Goal: Information Seeking & Learning: Find contact information

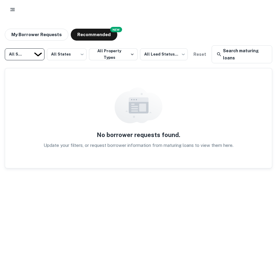
click at [43, 47] on body "My Borrower Requests NEW Recommended All Statuses *** ​ All States *** ​ All Pr…" at bounding box center [138, 130] width 277 height 260
click at [16, 9] on button "button" at bounding box center [12, 9] width 11 height 11
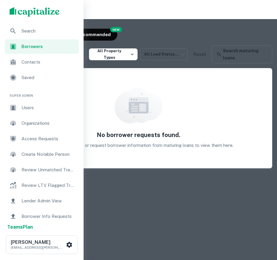
click at [36, 29] on span "Search" at bounding box center [48, 30] width 54 height 7
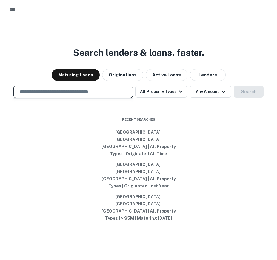
click at [95, 95] on input "text" at bounding box center [73, 91] width 114 height 7
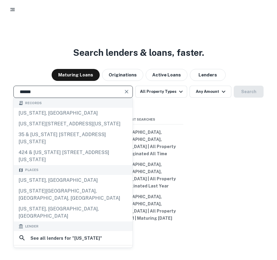
click at [63, 95] on input "******" at bounding box center [68, 91] width 105 height 7
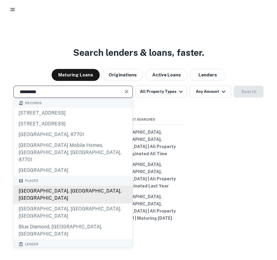
click at [36, 196] on div "[GEOGRAPHIC_DATA], [GEOGRAPHIC_DATA], [GEOGRAPHIC_DATA]" at bounding box center [73, 195] width 119 height 18
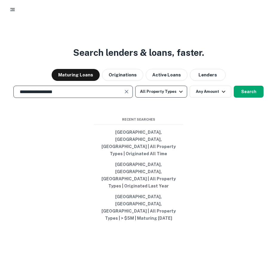
type input "**********"
click at [160, 98] on button "All Property Types" at bounding box center [161, 92] width 52 height 12
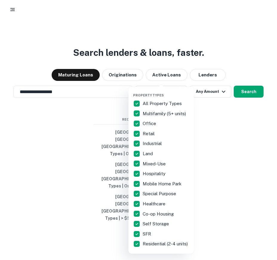
click at [214, 128] on div at bounding box center [138, 130] width 277 height 260
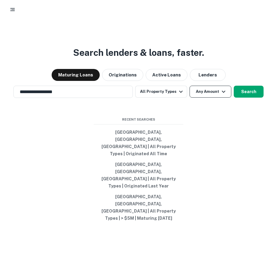
click at [205, 98] on button "Any Amount" at bounding box center [210, 92] width 42 height 12
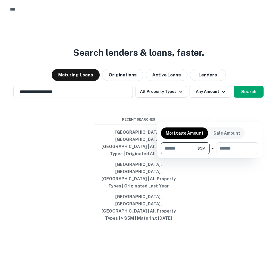
type input "*******"
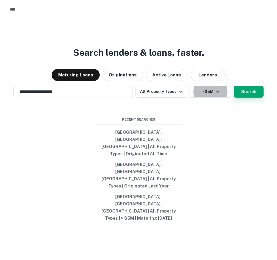
click at [247, 98] on button "Search" at bounding box center [249, 92] width 30 height 12
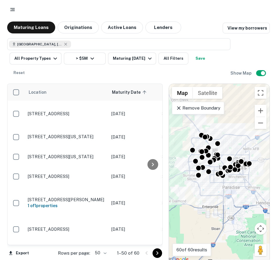
drag, startPoint x: 213, startPoint y: 207, endPoint x: 222, endPoint y: 217, distance: 13.3
click at [222, 217] on div "To activate drag with keyboard, press Alt + Enter. Once in keyboard drag state,…" at bounding box center [219, 173] width 101 height 179
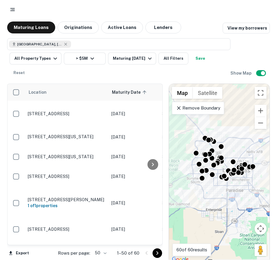
click at [104, 61] on div "Las Vegas, NV, USA ​ All Property Types > $5M Maturing In 1 Year All Filters Sa…" at bounding box center [118, 58] width 223 height 41
click at [92, 59] on icon "button" at bounding box center [92, 58] width 7 height 7
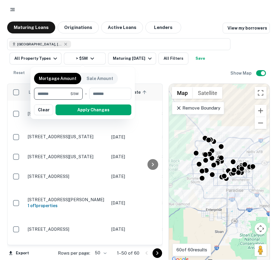
click at [211, 16] on div at bounding box center [138, 130] width 277 height 260
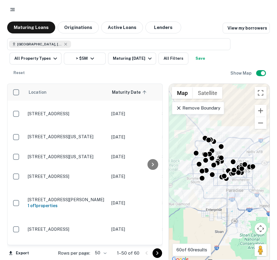
click at [188, 102] on div "Remove Boundary" at bounding box center [198, 108] width 52 height 13
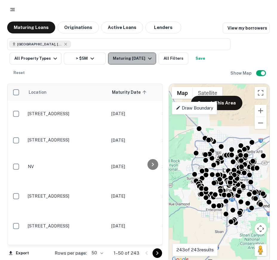
click at [134, 61] on div "Maturing [DATE]" at bounding box center [133, 58] width 41 height 7
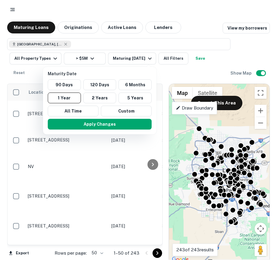
click at [73, 162] on div at bounding box center [138, 130] width 277 height 260
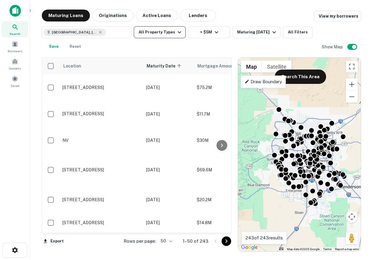
click at [142, 31] on button "All Property Types" at bounding box center [160, 32] width 52 height 12
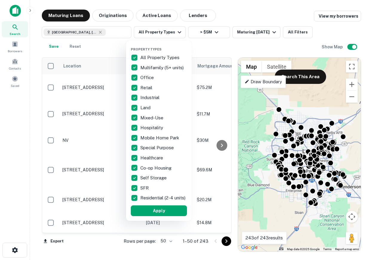
click at [130, 53] on div "Property Types All Property Types Multifamily (5+ units) Office Retail Industri…" at bounding box center [159, 131] width 66 height 180
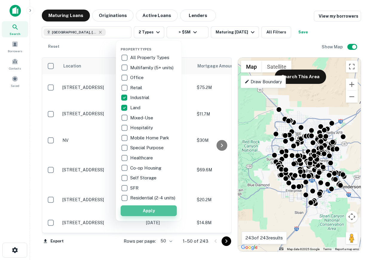
click at [147, 213] on button "Apply" at bounding box center [149, 210] width 56 height 11
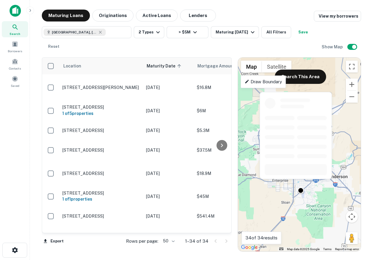
drag, startPoint x: 298, startPoint y: 187, endPoint x: 283, endPoint y: 178, distance: 17.3
click at [277, 178] on body "Search Borrowers Contacts Saved Maturing Loans Originations Active Loans Lender…" at bounding box center [186, 130] width 373 height 260
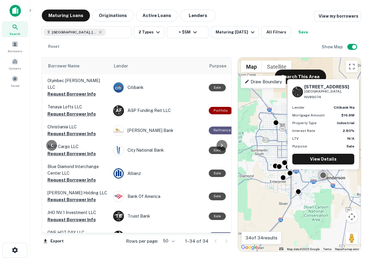
scroll to position [0, 195]
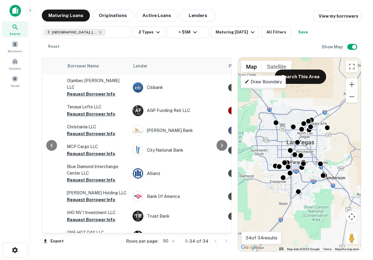
click at [277, 150] on div "To activate drag with keyboard, press Alt + Enter. Once in keyboard drag state,…" at bounding box center [299, 155] width 123 height 194
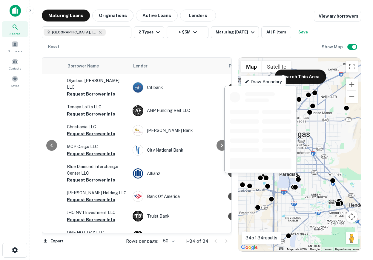
click at [273, 175] on div at bounding box center [260, 131] width 73 height 92
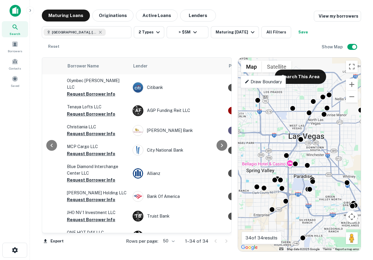
drag, startPoint x: 278, startPoint y: 185, endPoint x: 298, endPoint y: 189, distance: 20.8
click at [277, 189] on div "To activate drag with keyboard, press Alt + Enter. Once in keyboard drag state,…" at bounding box center [299, 155] width 123 height 194
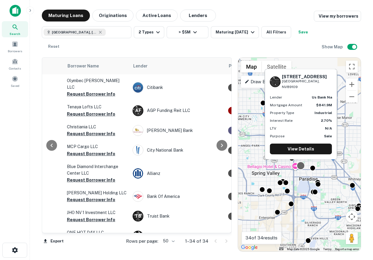
click at [277, 167] on div at bounding box center [300, 165] width 9 height 9
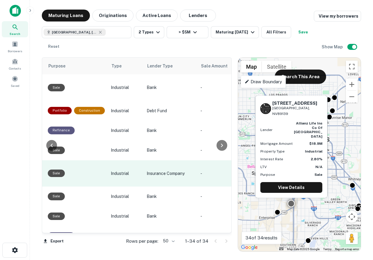
scroll to position [0, 0]
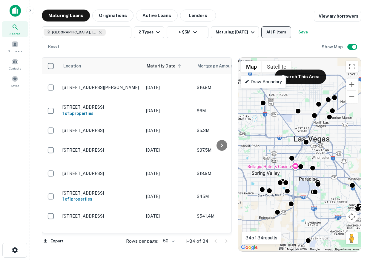
click at [277, 35] on button "All Filters" at bounding box center [276, 32] width 30 height 12
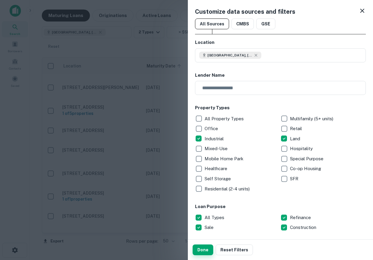
click at [205, 250] on button "Done" at bounding box center [202, 249] width 21 height 11
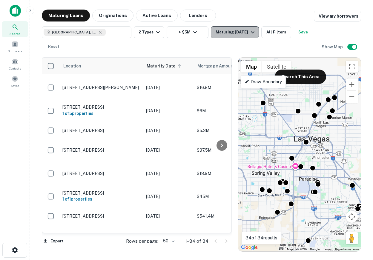
click at [226, 35] on div "Maturing In 1 Year" at bounding box center [235, 32] width 41 height 7
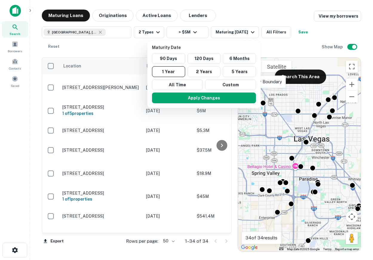
click at [107, 12] on div at bounding box center [186, 130] width 373 height 260
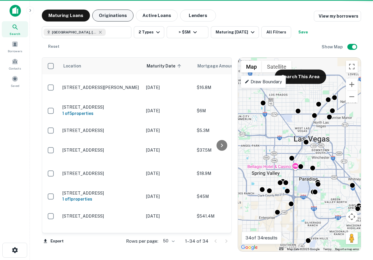
click at [111, 16] on button "Originations" at bounding box center [112, 16] width 41 height 12
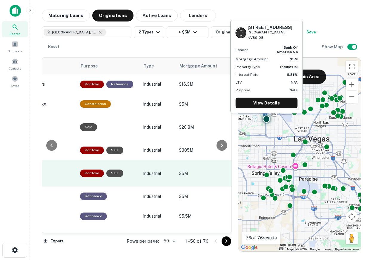
scroll to position [0, 163]
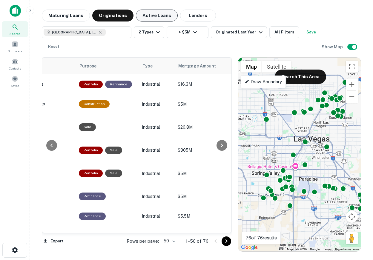
click at [164, 15] on button "Active Loans" at bounding box center [157, 16] width 42 height 12
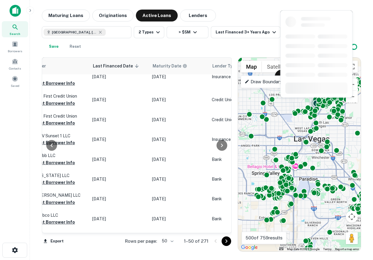
scroll to position [0, 375]
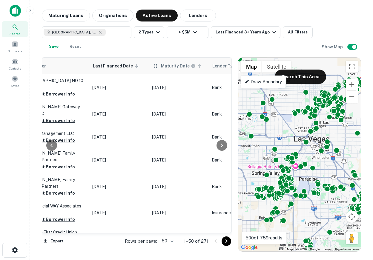
click at [165, 63] on h6 "Maturity Date" at bounding box center [175, 66] width 29 height 7
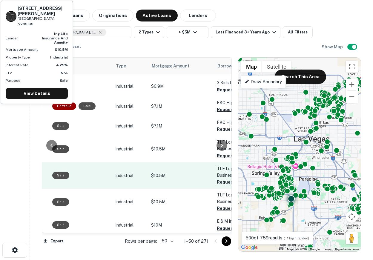
scroll to position [64, 19]
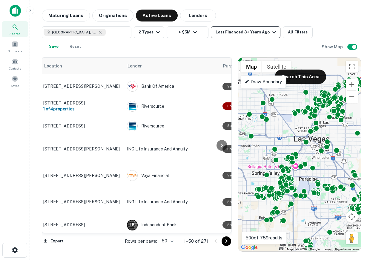
click at [238, 31] on div "Last Financed 3+ Years Ago" at bounding box center [246, 32] width 62 height 7
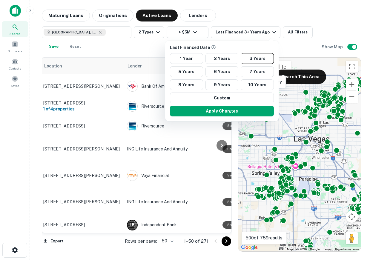
click at [191, 17] on div at bounding box center [186, 130] width 373 height 260
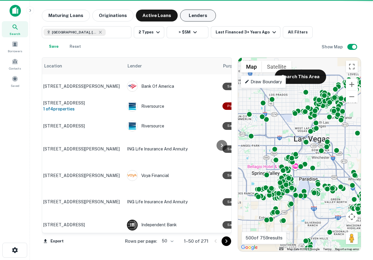
click at [188, 15] on button "Lenders" at bounding box center [198, 16] width 36 height 12
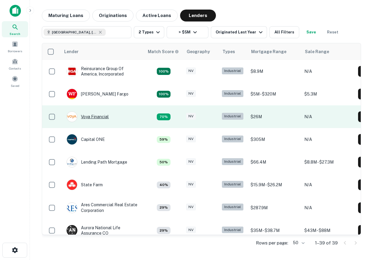
click at [104, 115] on div "Voya Financial" at bounding box center [88, 116] width 42 height 11
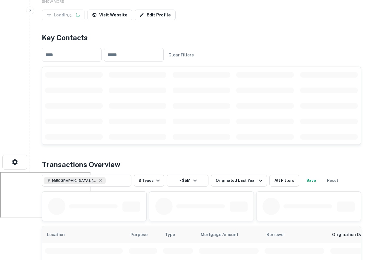
scroll to position [88, 0]
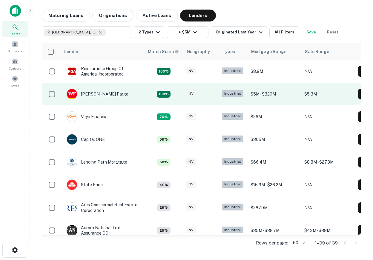
click at [90, 92] on div "Wells Fargo" at bounding box center [98, 94] width 62 height 11
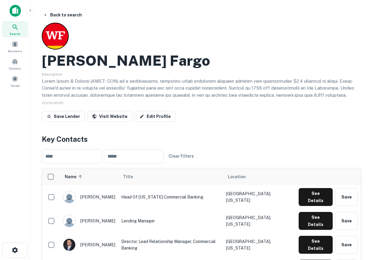
click at [15, 13] on img at bounding box center [15, 11] width 11 height 12
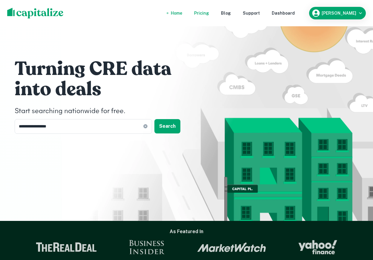
click at [209, 14] on div "Pricing" at bounding box center [201, 13] width 15 height 7
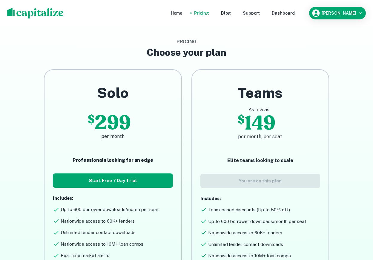
click at [43, 13] on img at bounding box center [35, 13] width 56 height 11
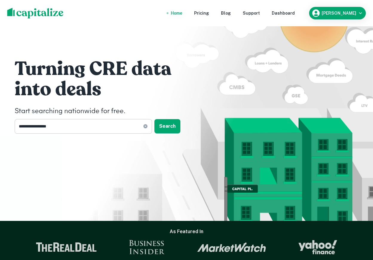
click at [146, 128] on icon at bounding box center [145, 126] width 4 height 4
click at [142, 129] on input "text" at bounding box center [81, 126] width 133 height 15
click at [231, 144] on div "Turning CRE data into deals Start searching nationwide for free. ​ Search" at bounding box center [186, 97] width 358 height 195
click at [277, 19] on nav "Home Pricing Blog Support Dashboard" at bounding box center [232, 13] width 143 height 13
click at [277, 14] on div "Dashboard" at bounding box center [283, 13] width 23 height 7
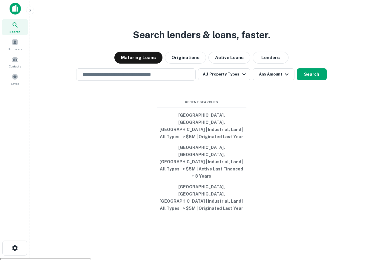
scroll to position [5, 0]
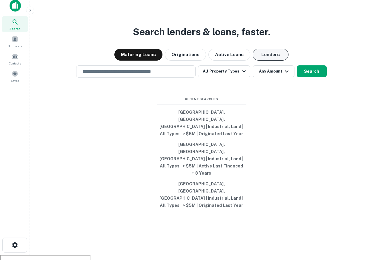
click at [265, 61] on button "Lenders" at bounding box center [270, 55] width 36 height 12
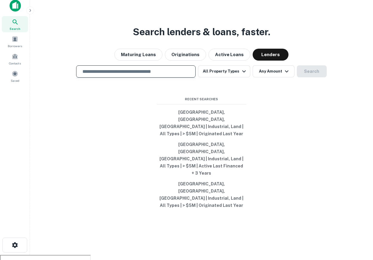
click at [169, 75] on input "text" at bounding box center [136, 71] width 114 height 7
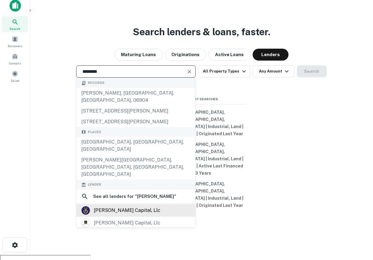
type input "*******"
click at [139, 206] on div "warshaw capital, llc" at bounding box center [127, 210] width 67 height 9
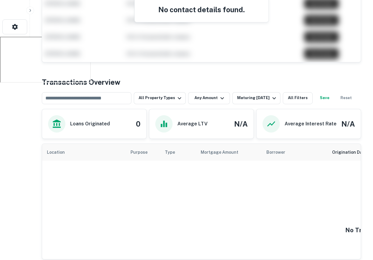
scroll to position [239, 0]
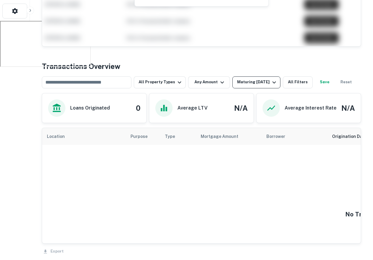
click at [248, 86] on div "Maturing In 1 Year" at bounding box center [257, 82] width 41 height 7
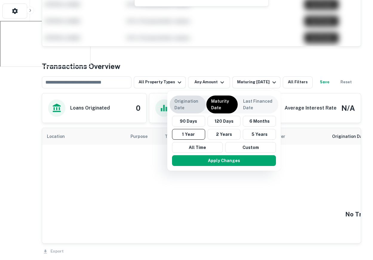
click at [204, 106] on div "Origination Date" at bounding box center [188, 104] width 36 height 18
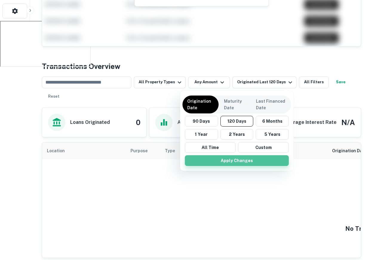
click at [232, 158] on button "Apply Changes" at bounding box center [237, 160] width 104 height 11
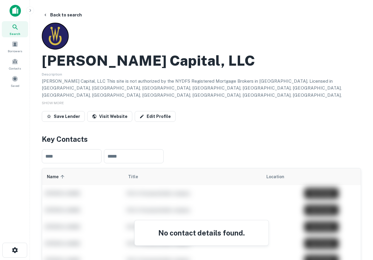
drag, startPoint x: 130, startPoint y: 13, endPoint x: 268, endPoint y: 14, distance: 138.2
click at [259, 13] on div "Back to search" at bounding box center [201, 15] width 319 height 11
click at [49, 19] on button "Back to search" at bounding box center [63, 15] width 44 height 11
click at [19, 24] on div "Search" at bounding box center [15, 29] width 26 height 16
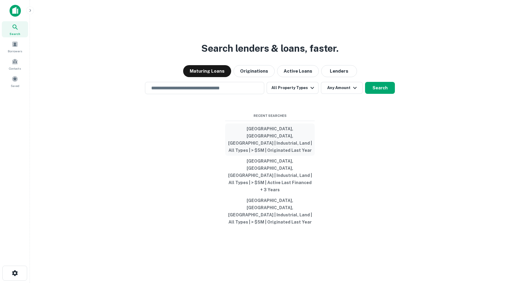
click at [263, 152] on button "[GEOGRAPHIC_DATA], [GEOGRAPHIC_DATA], [GEOGRAPHIC_DATA] | Industrial, Land | Al…" at bounding box center [270, 139] width 90 height 32
type input "**********"
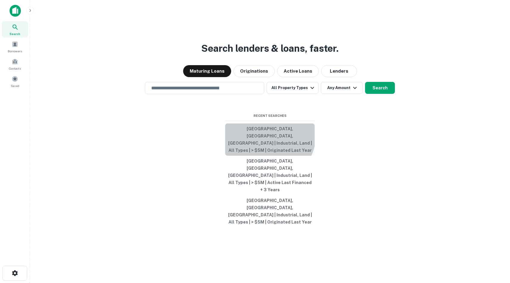
click at [265, 155] on button "Las Vegas, NV, USA | Industrial, Land | All Types | > $5M | Originated Last Year" at bounding box center [270, 139] width 90 height 32
type input "**********"
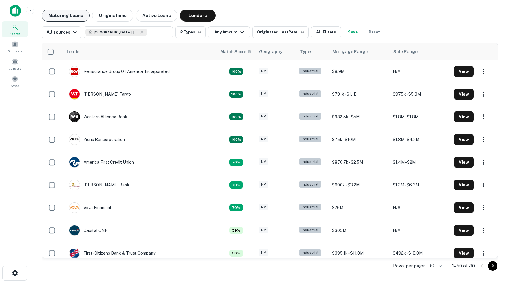
click at [60, 15] on button "Maturing Loans" at bounding box center [66, 16] width 48 height 12
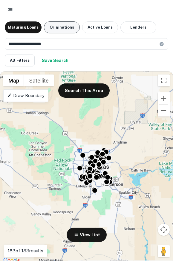
click at [54, 29] on button "Originations" at bounding box center [62, 27] width 36 height 12
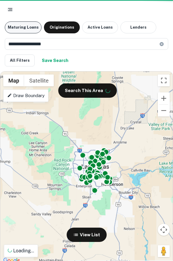
click at [28, 28] on button "Maturing Loans" at bounding box center [23, 27] width 37 height 12
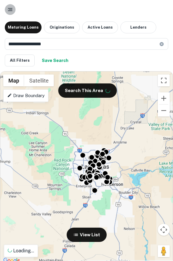
click at [11, 12] on icon "button" at bounding box center [10, 10] width 6 height 6
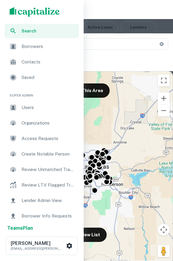
click at [116, 8] on div at bounding box center [86, 130] width 173 height 261
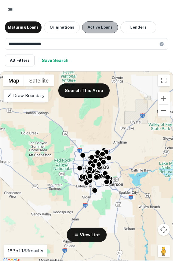
click at [101, 30] on button "Active Loans" at bounding box center [100, 27] width 36 height 12
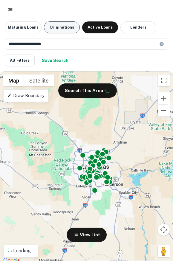
click at [68, 31] on button "Originations" at bounding box center [62, 27] width 36 height 12
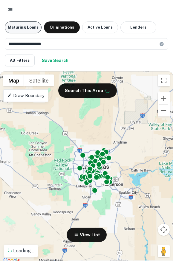
click at [8, 24] on button "Maturing Loans" at bounding box center [23, 27] width 37 height 12
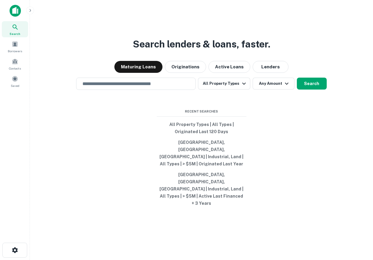
click at [124, 87] on input "text" at bounding box center [136, 83] width 114 height 7
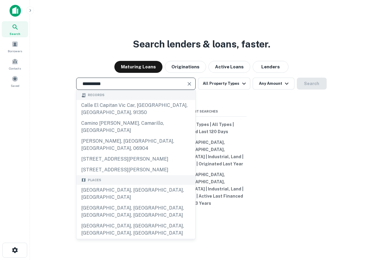
type input "**********"
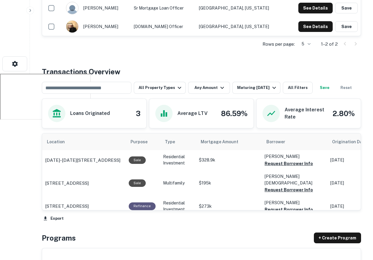
scroll to position [203, 0]
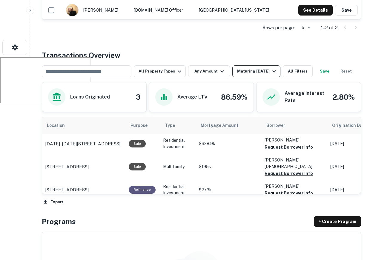
click at [246, 74] on div "Maturing [DATE]" at bounding box center [257, 71] width 41 height 7
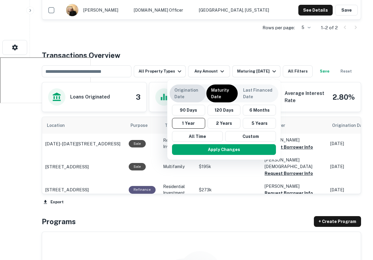
click at [195, 98] on p "Origination Date" at bounding box center [187, 93] width 27 height 13
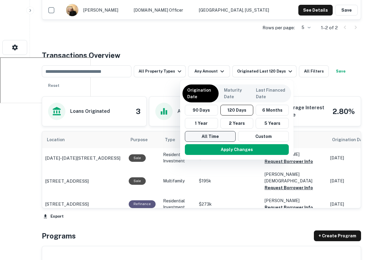
click at [218, 136] on button "All Time" at bounding box center [210, 136] width 51 height 11
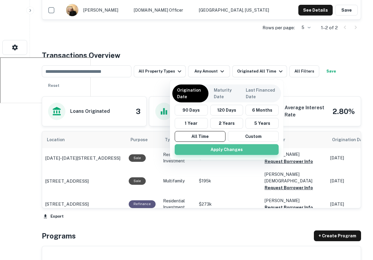
click at [263, 151] on button "Apply Changes" at bounding box center [227, 149] width 104 height 11
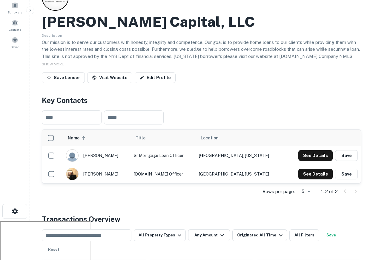
scroll to position [59, 0]
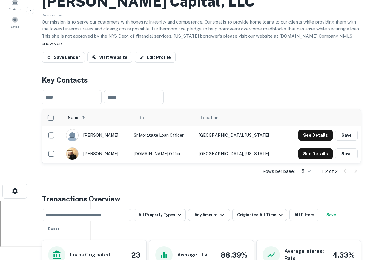
click at [56, 42] on span "SHOW MORE" at bounding box center [53, 44] width 22 height 4
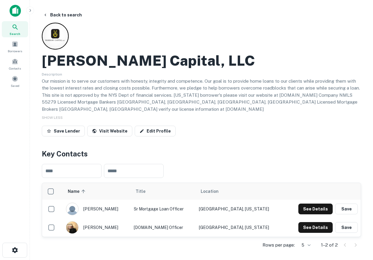
click at [17, 12] on img at bounding box center [15, 11] width 11 height 12
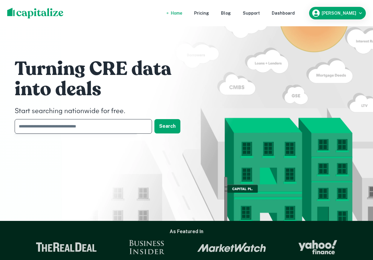
click at [82, 119] on input "text" at bounding box center [81, 126] width 133 height 15
click at [298, 18] on nav "Home Pricing Blog Support Dashboard" at bounding box center [232, 13] width 143 height 13
click at [295, 12] on div "Dashboard" at bounding box center [283, 13] width 23 height 7
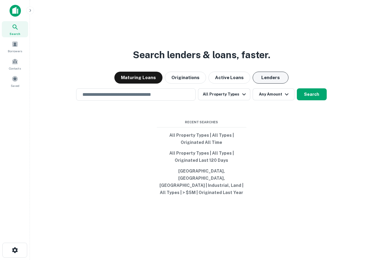
click at [271, 82] on button "Lenders" at bounding box center [270, 78] width 36 height 12
click at [150, 98] on input "text" at bounding box center [136, 94] width 114 height 7
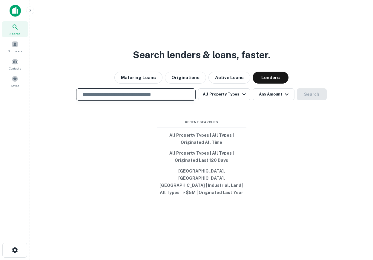
type input "**********"
click at [189, 96] on icon "Clear" at bounding box center [190, 95] width 4 height 4
click at [155, 98] on input "text" at bounding box center [136, 94] width 114 height 7
click at [87, 150] on div "Search lenders & loans, faster. Maturing Loans Originations Active Loans Lender…" at bounding box center [201, 144] width 333 height 260
click at [112, 101] on div "​" at bounding box center [135, 94] width 119 height 12
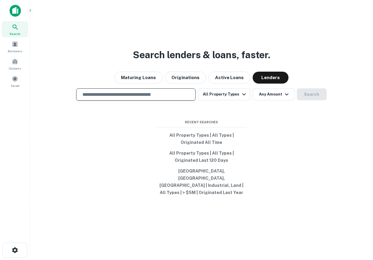
click at [122, 101] on div "​" at bounding box center [135, 94] width 119 height 12
click at [124, 101] on div "​" at bounding box center [135, 94] width 119 height 12
type input "*"
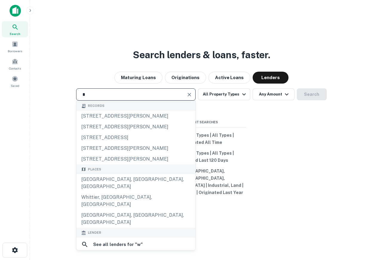
click at [123, 101] on div "* ​" at bounding box center [135, 94] width 119 height 12
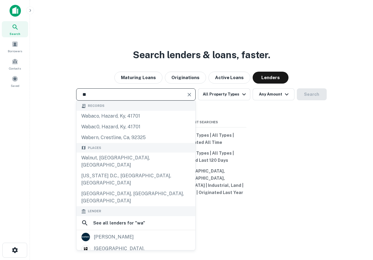
type input "*"
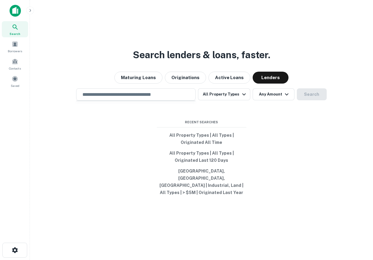
click at [269, 36] on div "Search lenders & loans, faster. Maturing Loans Originations Active Loans Lender…" at bounding box center [201, 144] width 333 height 260
click at [144, 101] on div "​" at bounding box center [135, 94] width 119 height 12
click at [187, 144] on button "All Property Types | All Types | Originated All Time" at bounding box center [202, 139] width 90 height 18
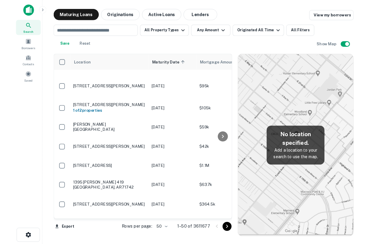
scroll to position [64, 0]
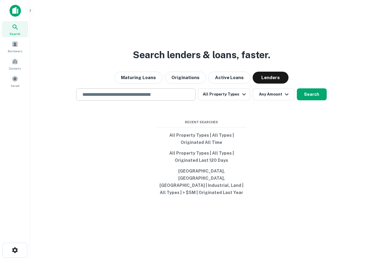
click at [125, 98] on input "text" at bounding box center [136, 94] width 114 height 7
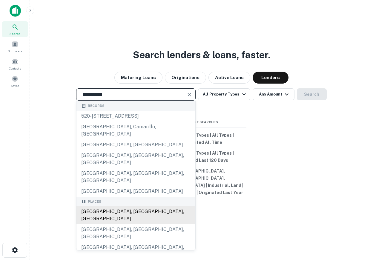
click at [115, 206] on div "Los Angeles, CA, USA" at bounding box center [135, 215] width 119 height 18
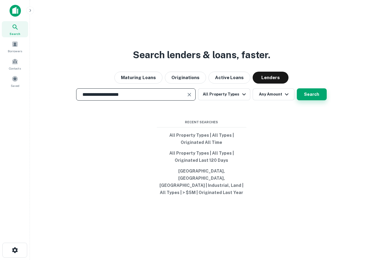
type input "**********"
click at [300, 96] on button "Search" at bounding box center [312, 94] width 30 height 12
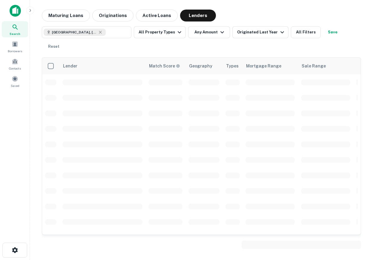
click at [16, 10] on img at bounding box center [15, 11] width 11 height 12
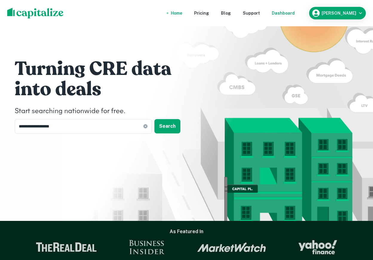
click at [295, 13] on div "Dashboard" at bounding box center [283, 13] width 23 height 7
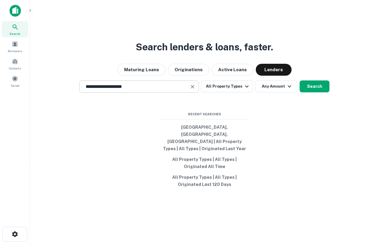
click at [145, 90] on input "**********" at bounding box center [134, 86] width 105 height 7
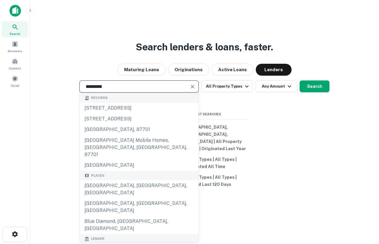
type input "**********"
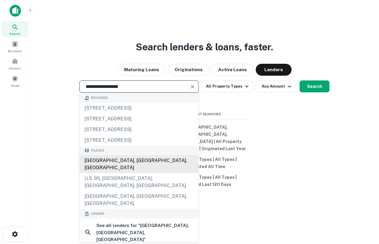
click at [110, 169] on div "[GEOGRAPHIC_DATA], [GEOGRAPHIC_DATA], [GEOGRAPHIC_DATA]" at bounding box center [139, 164] width 119 height 18
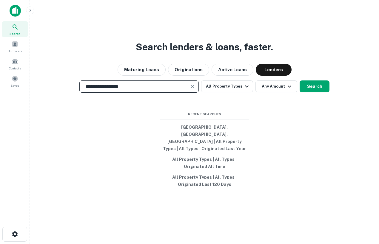
click at [149, 90] on input "**********" at bounding box center [134, 86] width 105 height 7
click at [219, 93] on button "All Property Types" at bounding box center [227, 87] width 52 height 12
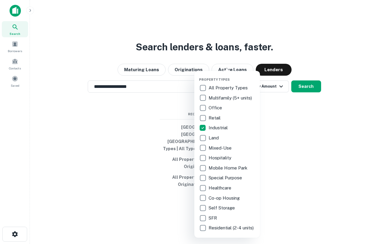
click at [292, 125] on div at bounding box center [189, 122] width 379 height 244
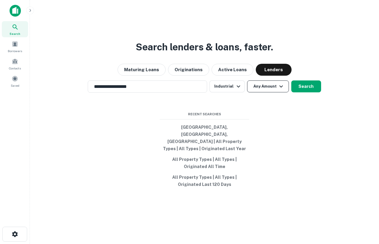
click at [271, 93] on button "Any Amount" at bounding box center [268, 87] width 42 height 12
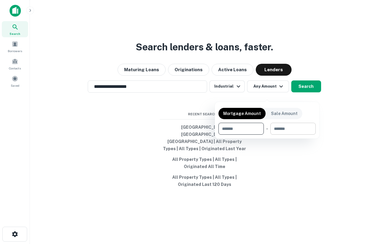
click at [283, 131] on input "number" at bounding box center [290, 129] width 41 height 12
type input "********"
click at [304, 92] on div at bounding box center [189, 122] width 379 height 244
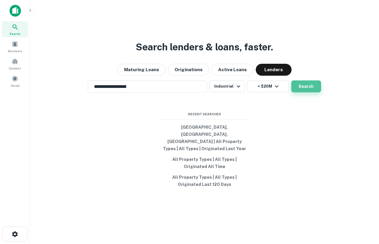
click at [304, 93] on button "Search" at bounding box center [306, 87] width 30 height 12
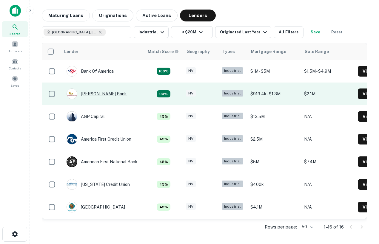
click at [91, 94] on div "[PERSON_NAME] Bank" at bounding box center [97, 94] width 60 height 11
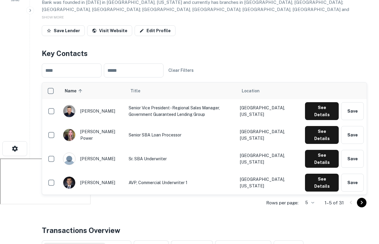
scroll to position [85, 0]
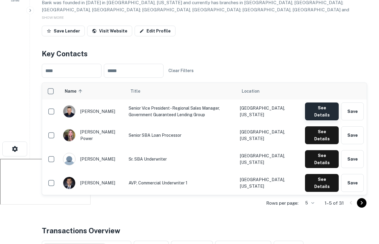
click at [319, 110] on button "See Details" at bounding box center [322, 112] width 34 height 18
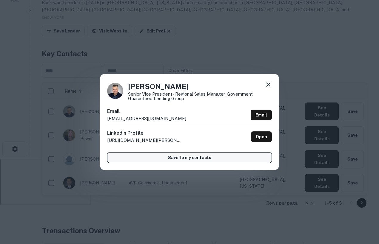
click at [200, 158] on button "Save to my contacts" at bounding box center [189, 157] width 165 height 11
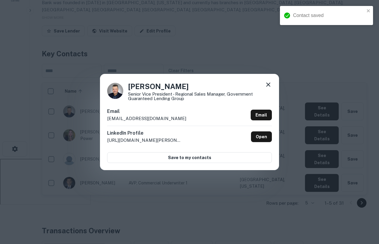
click at [266, 87] on icon at bounding box center [268, 84] width 7 height 7
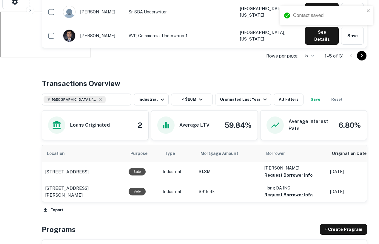
scroll to position [232, 0]
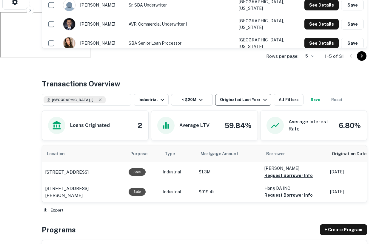
click at [251, 102] on div "Originated Last Year" at bounding box center [244, 99] width 49 height 7
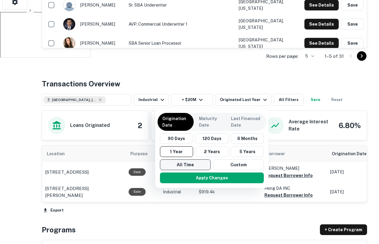
click at [193, 168] on button "All Time" at bounding box center [185, 165] width 51 height 11
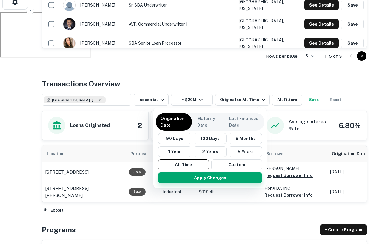
click at [207, 176] on button "Apply Changes" at bounding box center [210, 178] width 104 height 11
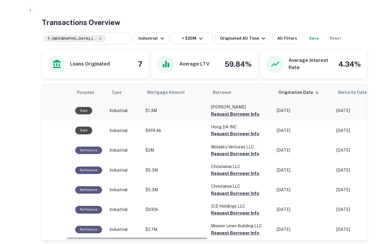
scroll to position [0, 56]
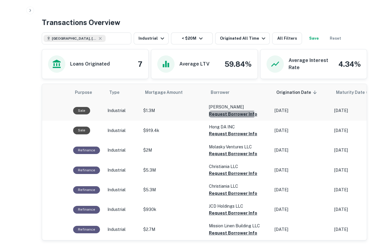
click at [221, 115] on button "Request Borrower Info" at bounding box center [233, 114] width 48 height 7
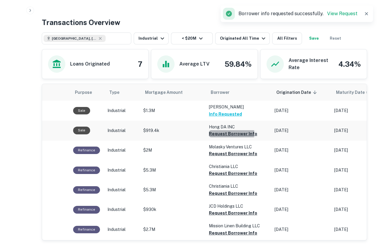
click at [224, 134] on button "Request Borrower Info" at bounding box center [233, 133] width 48 height 7
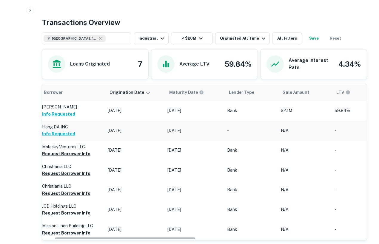
scroll to position [0, 0]
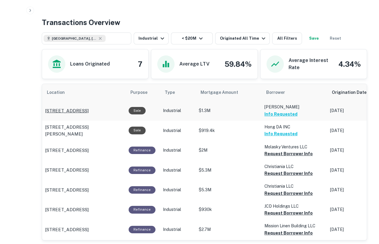
click at [87, 113] on p "630 S 11th St Las Vegas, NV89101" at bounding box center [67, 110] width 44 height 7
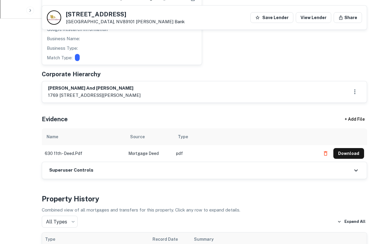
scroll to position [272, 0]
click at [345, 148] on button "Download" at bounding box center [348, 153] width 31 height 11
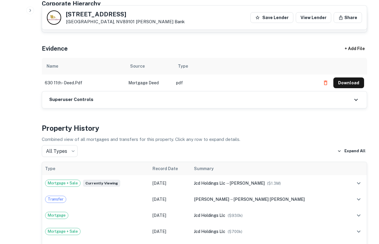
scroll to position [343, 0]
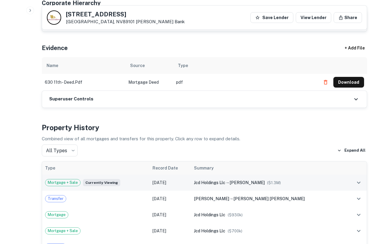
click at [357, 182] on icon "expand row" at bounding box center [359, 183] width 4 height 2
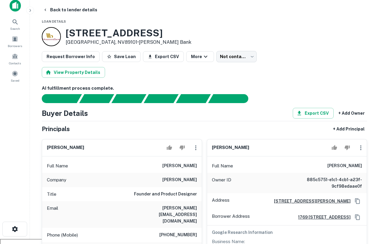
scroll to position [0, 0]
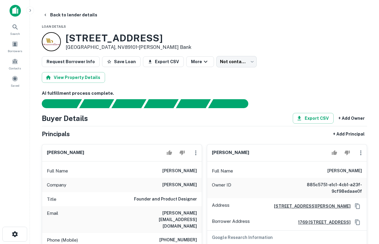
click at [14, 12] on img at bounding box center [15, 11] width 11 height 12
click at [13, 13] on img at bounding box center [15, 11] width 11 height 12
click at [19, 29] on div "Search" at bounding box center [15, 29] width 26 height 16
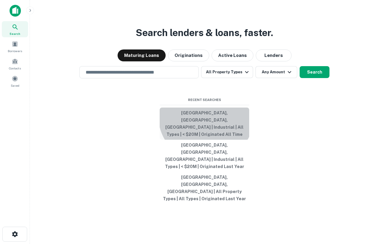
click at [206, 137] on button "[GEOGRAPHIC_DATA], [GEOGRAPHIC_DATA], [GEOGRAPHIC_DATA] | Industrial | All Type…" at bounding box center [205, 124] width 90 height 32
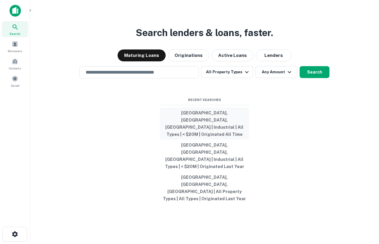
type input "**********"
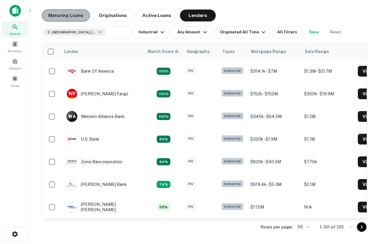
click at [63, 21] on button "Maturing Loans" at bounding box center [66, 16] width 48 height 12
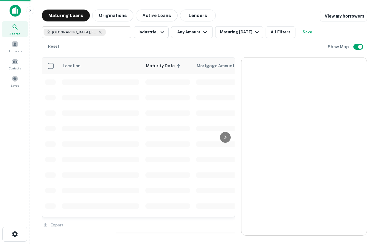
scroll to position [64, 0]
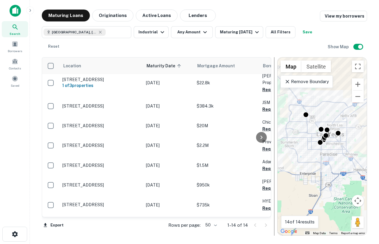
drag, startPoint x: 240, startPoint y: 97, endPoint x: 276, endPoint y: 97, distance: 36.4
click at [276, 97] on div at bounding box center [274, 146] width 6 height 179
click at [301, 80] on p "Remove Boundary" at bounding box center [306, 81] width 44 height 7
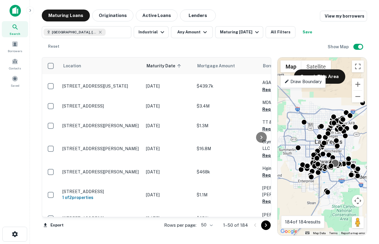
click at [334, 160] on body "Search Borrowers Contacts Saved Maturing Loans Originations Active Loans Lender…" at bounding box center [189, 122] width 379 height 244
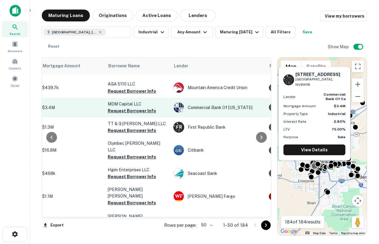
scroll to position [62, 157]
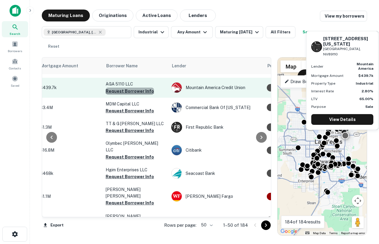
click at [130, 92] on button "Request Borrower Info" at bounding box center [130, 91] width 48 height 7
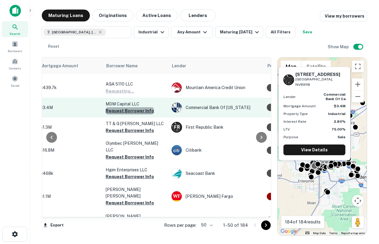
click at [134, 113] on button "Request Borrower Info" at bounding box center [130, 110] width 48 height 7
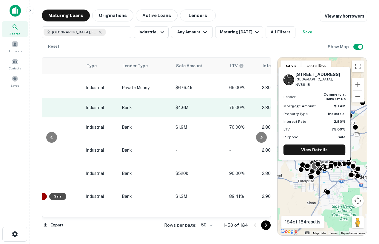
scroll to position [62, 230]
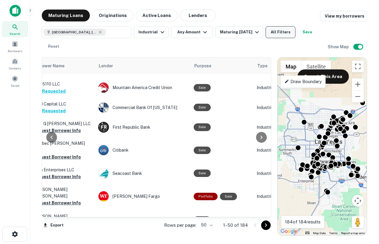
click at [277, 29] on button "All Filters" at bounding box center [281, 32] width 30 height 12
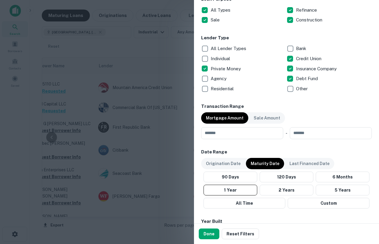
scroll to position [209, 0]
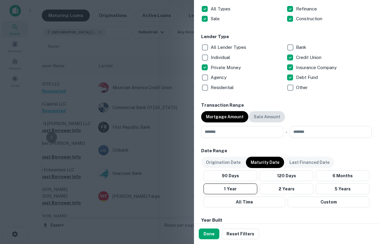
click at [258, 116] on p "Sale Amount" at bounding box center [267, 117] width 27 height 7
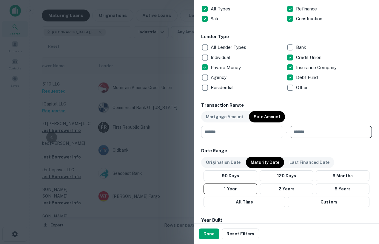
click at [300, 128] on input "number" at bounding box center [329, 132] width 78 height 12
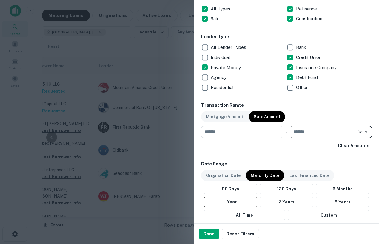
type input "********"
click at [331, 114] on div "Transaction Range Mortgage Amount Sale Amount ​ - ******** $20M ​ Clear Amounts" at bounding box center [286, 126] width 171 height 49
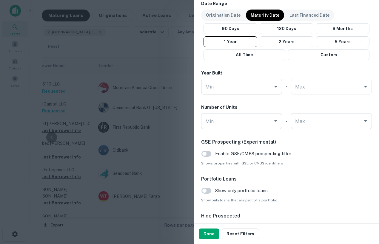
scroll to position [370, 0]
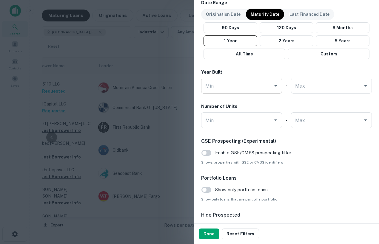
click at [244, 87] on input "Min" at bounding box center [237, 86] width 67 height 10
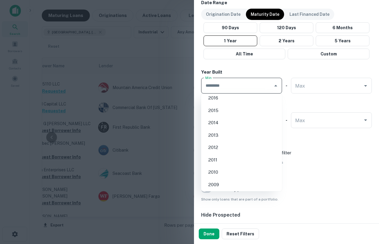
scroll to position [117, 0]
click at [220, 169] on li "2010" at bounding box center [242, 169] width 76 height 11
type input "****"
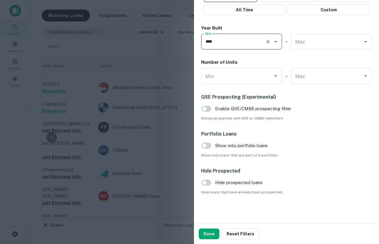
scroll to position [414, 0]
click at [210, 238] on button "Done" at bounding box center [209, 234] width 21 height 11
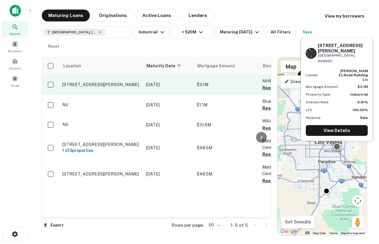
click at [104, 87] on p "3450 Karen Ave Las Vegas, NV89121" at bounding box center [101, 84] width 78 height 5
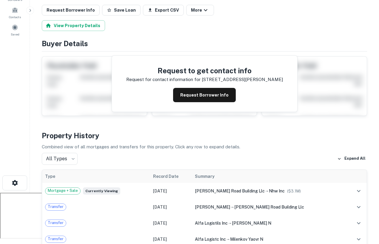
scroll to position [53, 0]
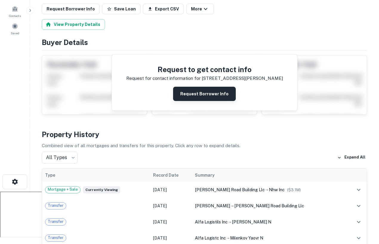
click at [213, 93] on button "Request Borrower Info" at bounding box center [204, 94] width 63 height 14
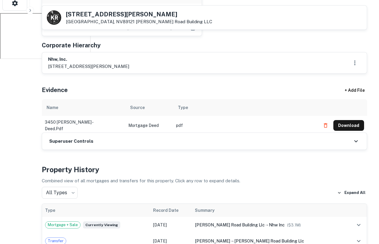
scroll to position [209, 0]
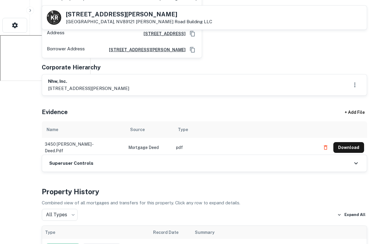
click at [153, 50] on h6 "3450 karen avenue, las vegas, NV, 89121" at bounding box center [144, 50] width 81 height 7
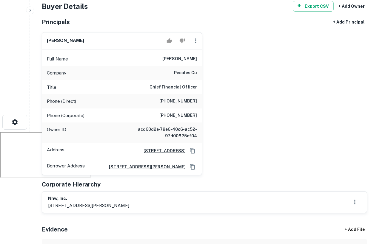
scroll to position [0, 0]
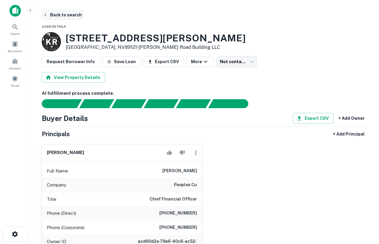
click at [44, 17] on icon "button" at bounding box center [45, 15] width 5 height 5
click at [46, 14] on icon "button" at bounding box center [45, 15] width 5 height 5
click at [44, 13] on icon "button" at bounding box center [45, 15] width 5 height 5
click at [12, 11] on img at bounding box center [15, 11] width 11 height 12
click at [52, 14] on button "Back to search" at bounding box center [63, 15] width 44 height 11
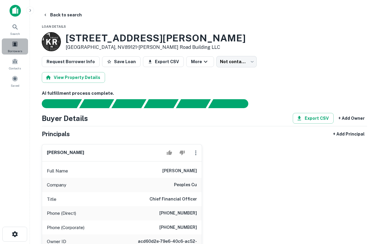
click at [14, 48] on div "Borrowers" at bounding box center [15, 46] width 26 height 16
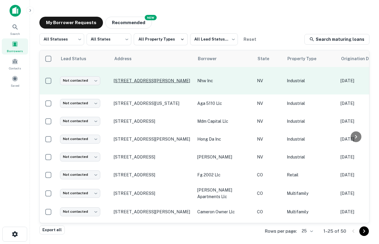
click at [142, 78] on p "[STREET_ADDRESS][PERSON_NAME]" at bounding box center [153, 80] width 78 height 5
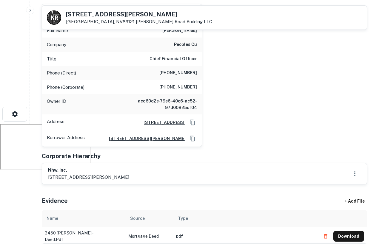
scroll to position [92, 0]
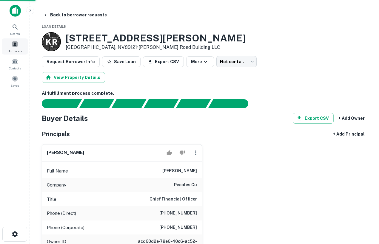
click at [10, 45] on div "Borrowers" at bounding box center [15, 46] width 26 height 16
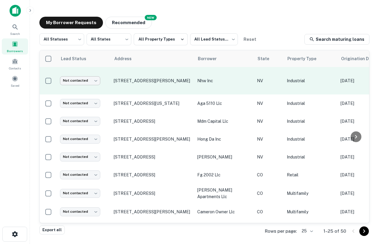
click at [95, 77] on body "Search Borrowers Contacts Saved My Borrower Requests NEW Recommended All Status…" at bounding box center [189, 122] width 379 height 244
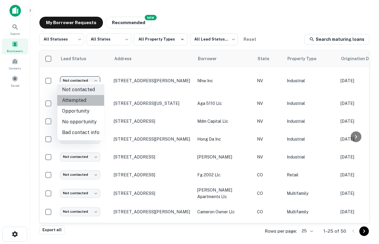
click at [89, 102] on li "Attempted" at bounding box center [80, 100] width 47 height 11
type input "*********"
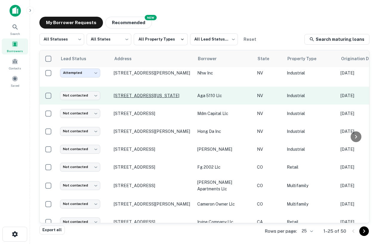
scroll to position [3, 0]
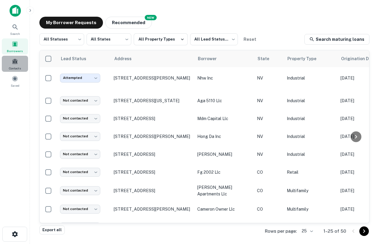
click at [18, 69] on span "Contacts" at bounding box center [15, 68] width 12 height 5
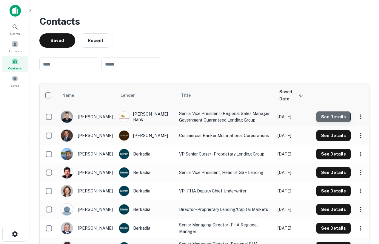
click at [332, 117] on button "See Details" at bounding box center [333, 117] width 34 height 11
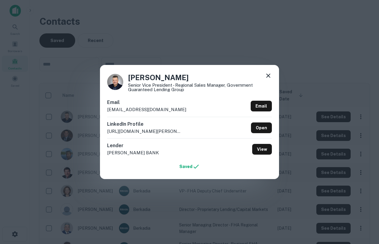
click at [170, 35] on div "[PERSON_NAME] Senior Vice President - Regional Sales Manager, Government Guaran…" at bounding box center [189, 122] width 379 height 244
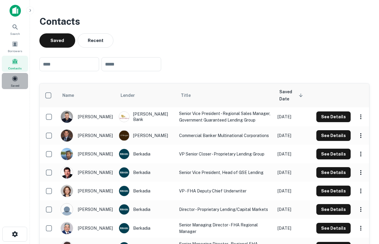
click at [12, 86] on span "Saved" at bounding box center [15, 85] width 9 height 5
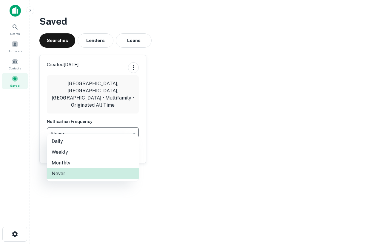
click at [70, 127] on body "Search Borrowers Contacts Saved Saved Searches Lenders Loans Created [DATE][GEO…" at bounding box center [189, 122] width 379 height 244
click at [68, 142] on li "Daily" at bounding box center [93, 141] width 92 height 11
type input "*****"
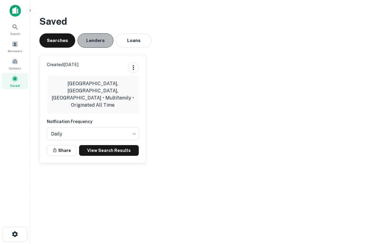
click at [101, 46] on button "Lenders" at bounding box center [96, 40] width 36 height 14
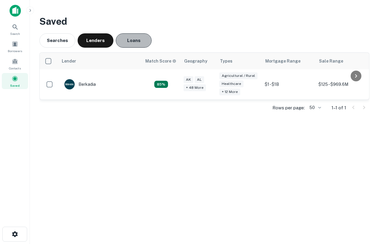
click at [128, 44] on button "Loans" at bounding box center [134, 40] width 36 height 14
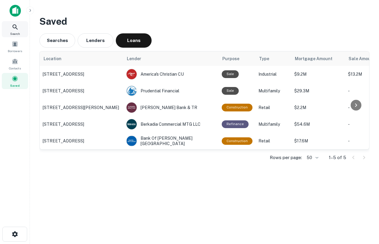
click at [14, 26] on icon at bounding box center [15, 27] width 7 height 7
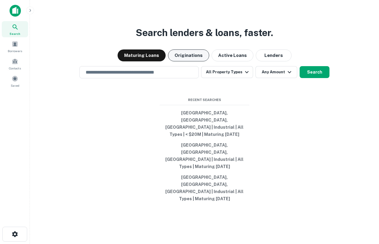
click at [190, 61] on button "Originations" at bounding box center [188, 56] width 41 height 12
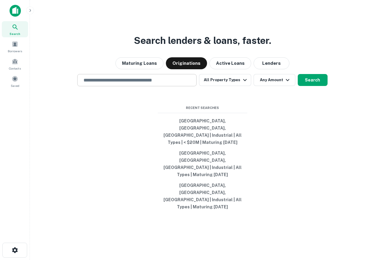
click at [157, 84] on input "text" at bounding box center [137, 80] width 114 height 7
click at [223, 125] on div "Search lenders & loans, faster. Maturing Loans Originations Active Loans Lender…" at bounding box center [203, 144] width 336 height 260
click at [156, 84] on input "text" at bounding box center [137, 80] width 114 height 7
click at [326, 135] on div "Search lenders & loans, faster. Maturing Loans Originations Active Loans Lender…" at bounding box center [203, 144] width 336 height 260
